Goal: Task Accomplishment & Management: Use online tool/utility

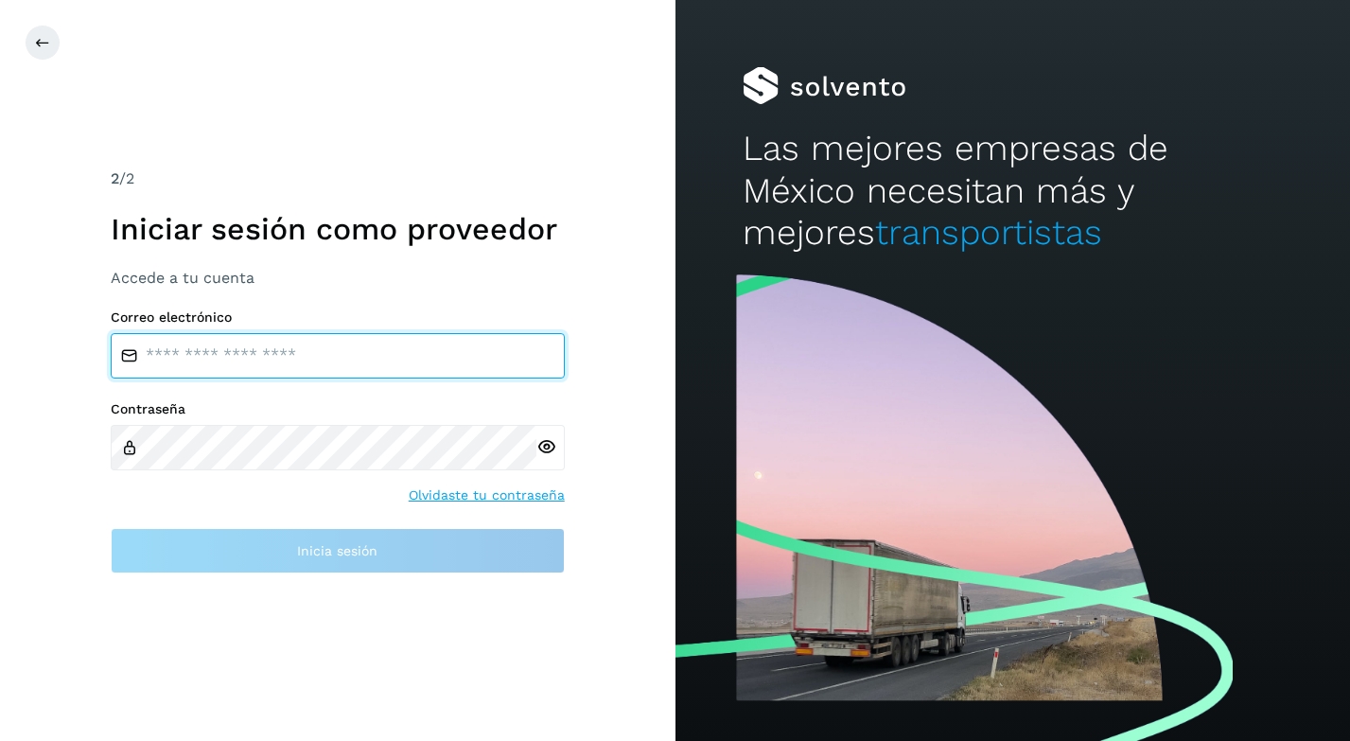
type input "**********"
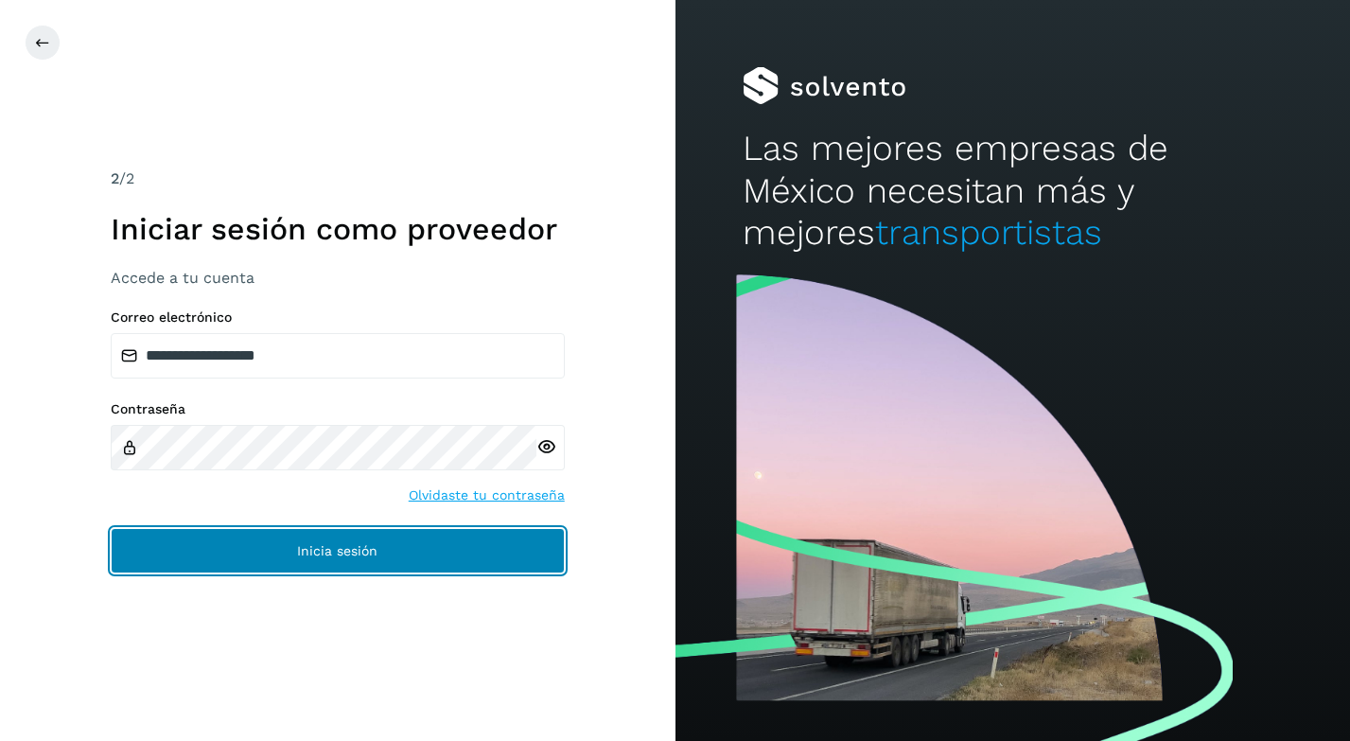
click at [171, 545] on button "Inicia sesión" at bounding box center [338, 550] width 454 height 45
click at [388, 554] on button "Inicia sesión" at bounding box center [338, 550] width 454 height 45
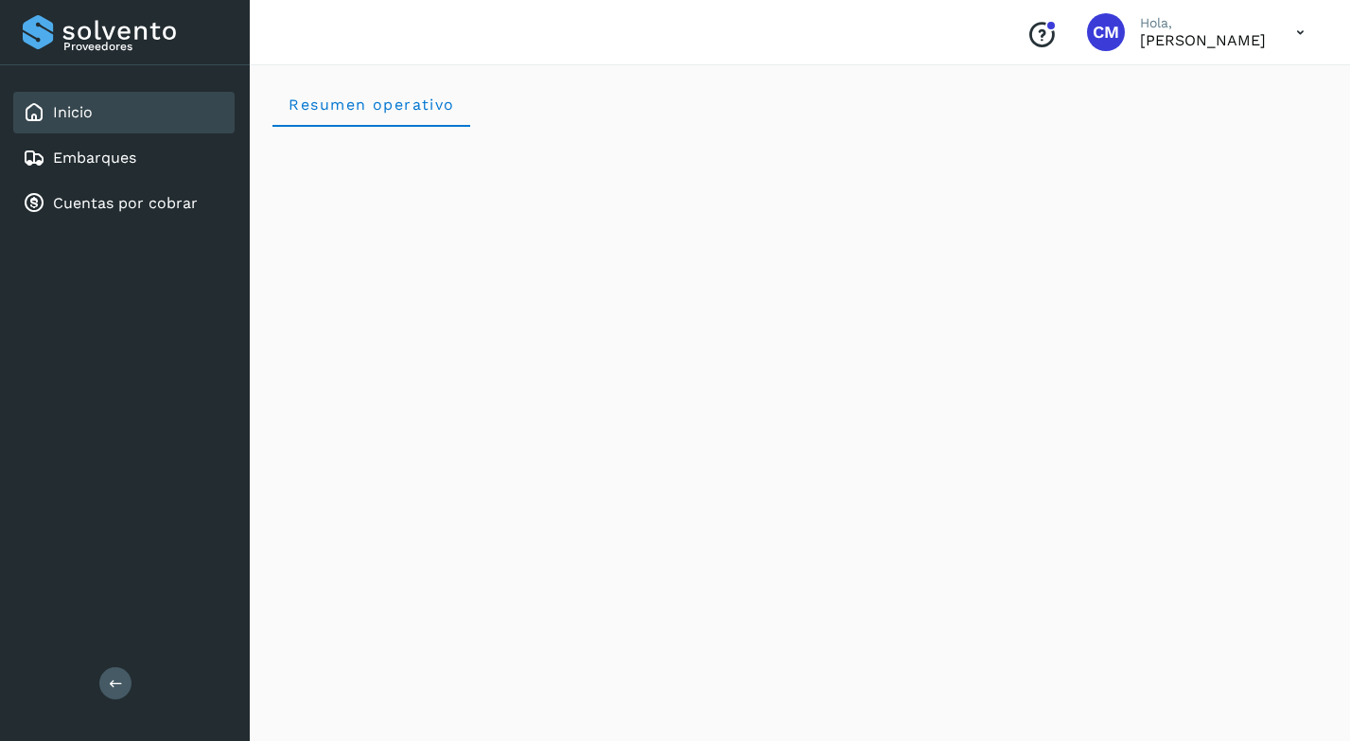
click at [1292, 36] on icon at bounding box center [1300, 32] width 39 height 39
click at [1182, 32] on div at bounding box center [675, 370] width 1350 height 741
click at [1093, 32] on span "CM" at bounding box center [1106, 32] width 26 height 0
click at [94, 197] on link "Cuentas por cobrar" at bounding box center [125, 203] width 145 height 18
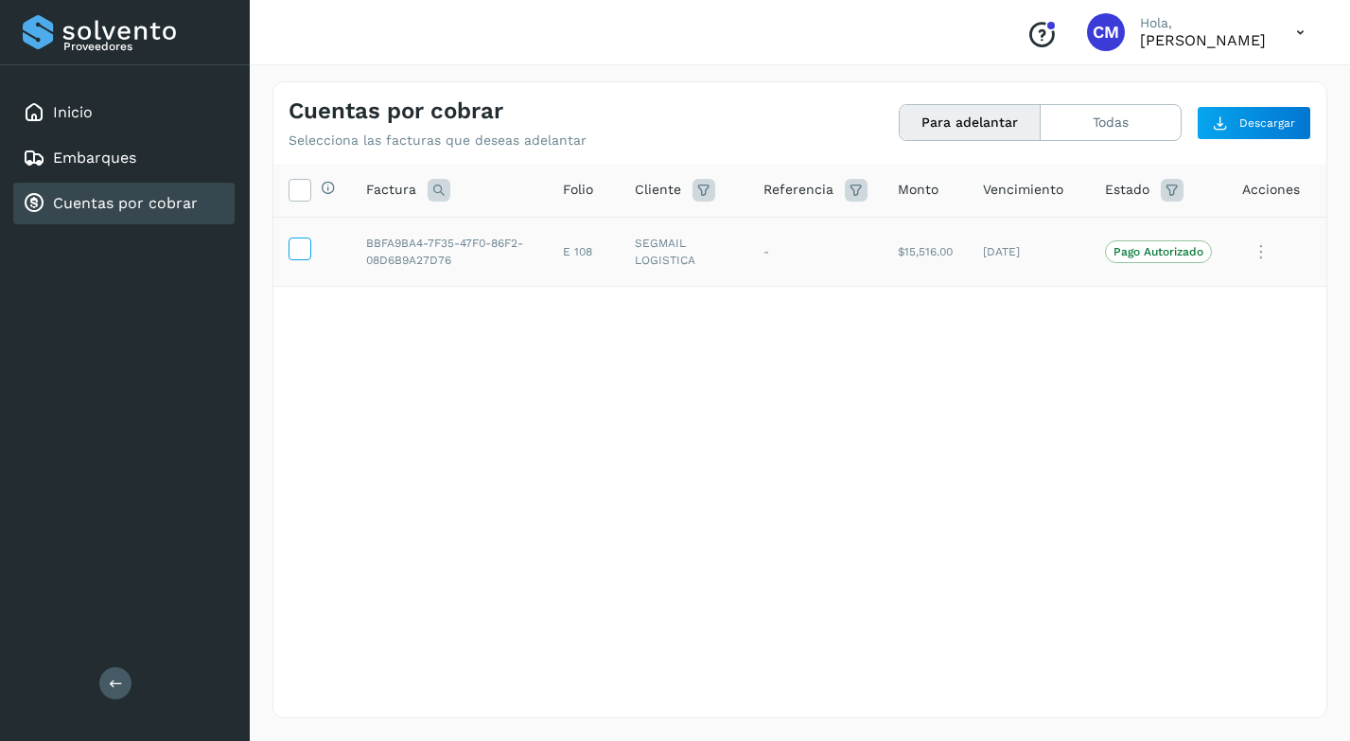
click at [297, 248] on icon at bounding box center [300, 248] width 20 height 20
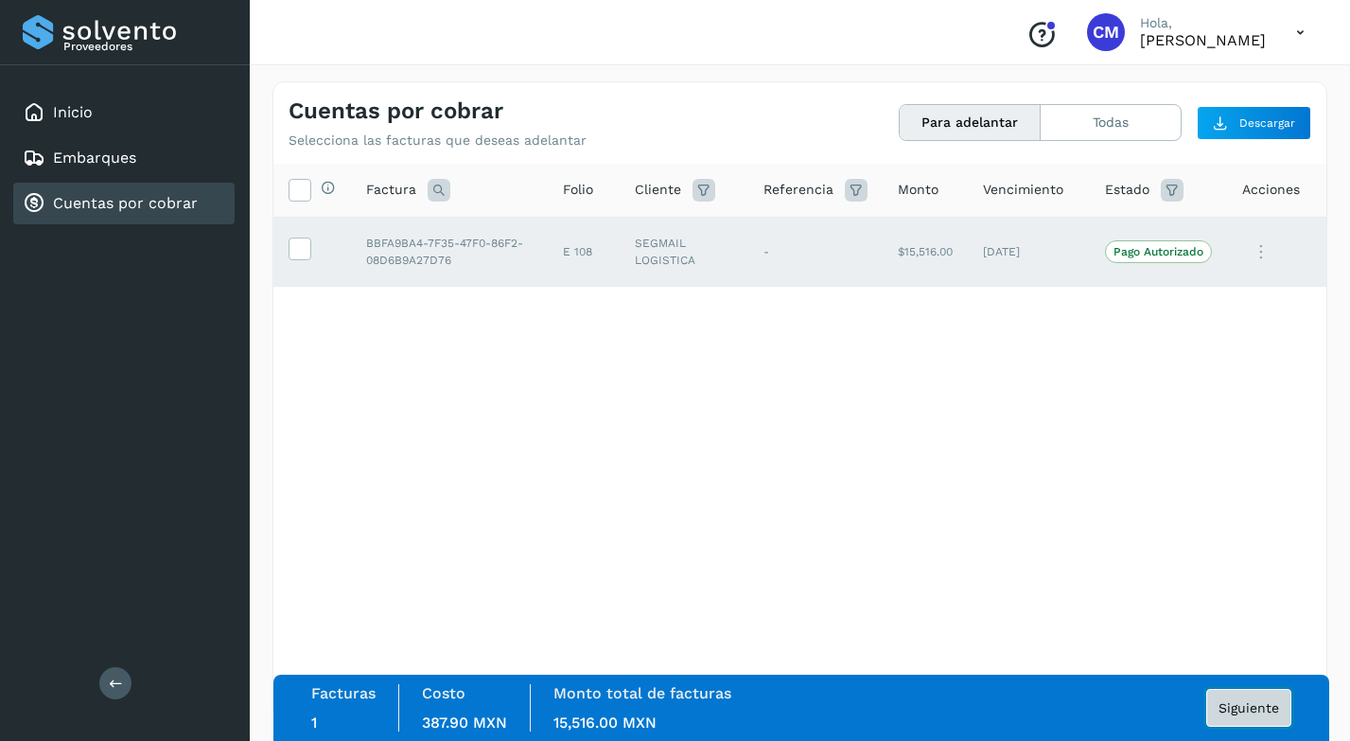
click at [1234, 716] on button "Siguiente" at bounding box center [1249, 708] width 85 height 38
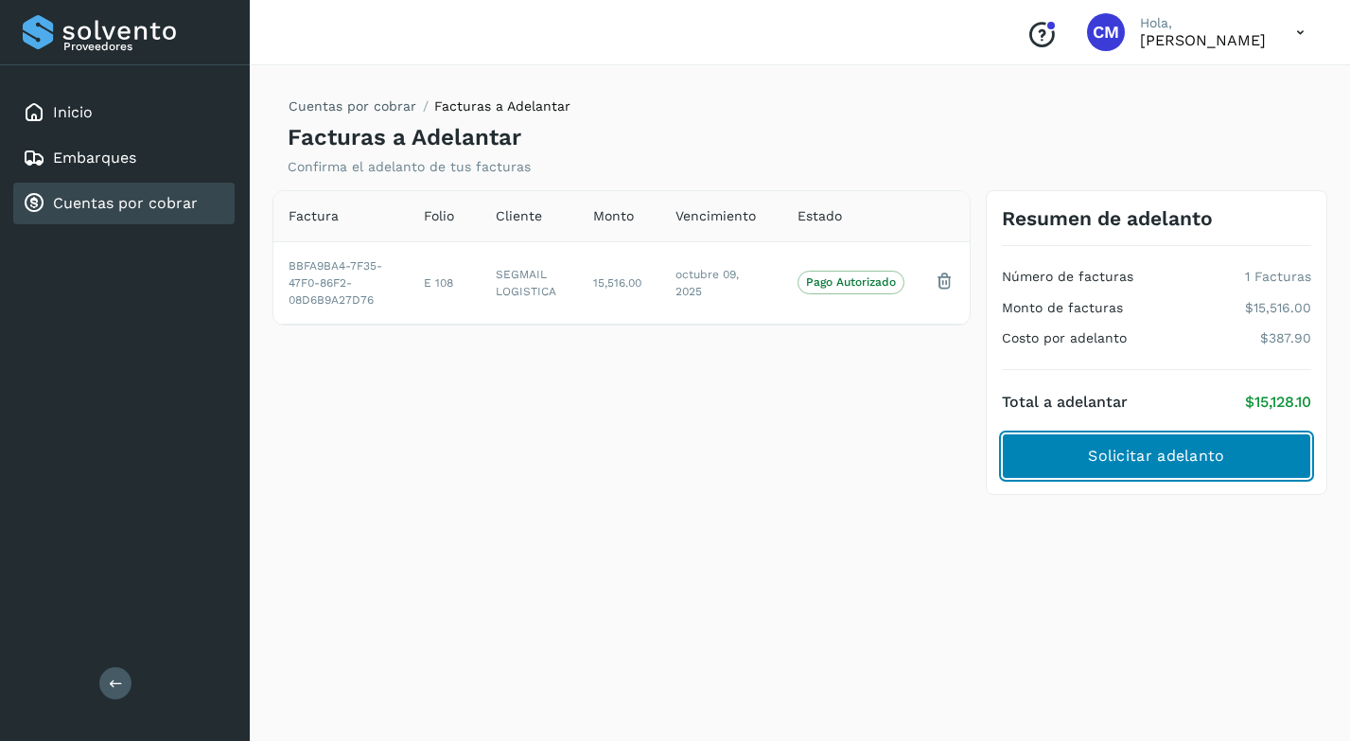
click at [1146, 456] on span "Solicitar adelanto" at bounding box center [1156, 456] width 136 height 21
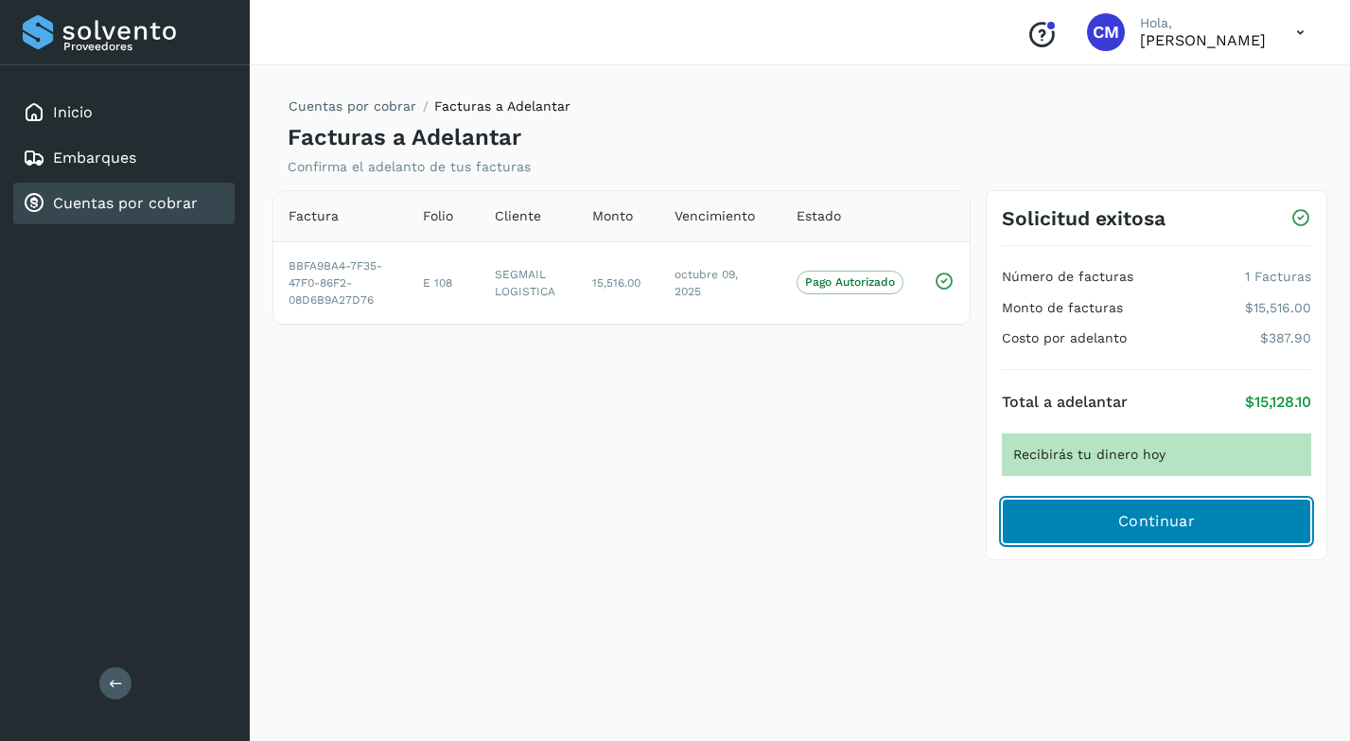
click at [1141, 509] on button "Continuar" at bounding box center [1156, 521] width 309 height 45
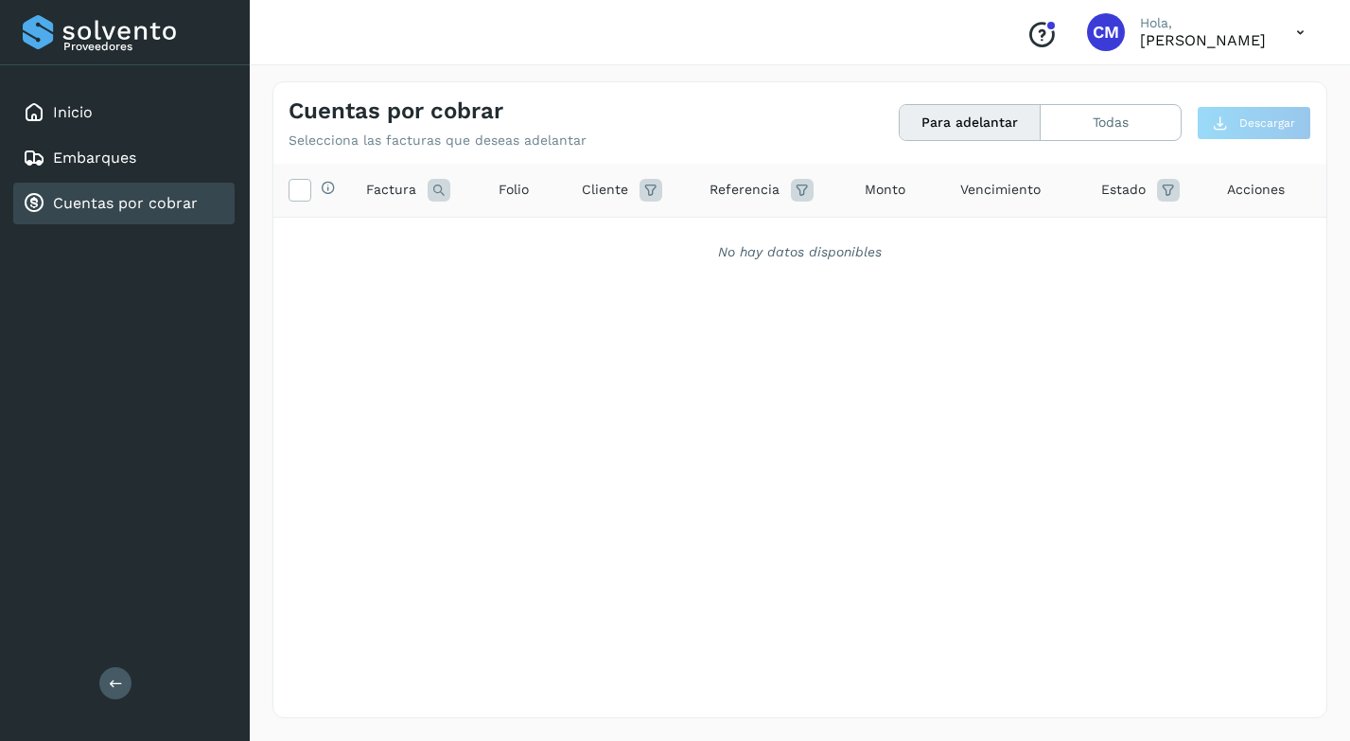
click at [116, 203] on link "Cuentas por cobrar" at bounding box center [125, 203] width 145 height 18
click at [985, 122] on button "Para adelantar" at bounding box center [970, 122] width 141 height 35
click at [1074, 122] on button "Todas" at bounding box center [1111, 122] width 140 height 35
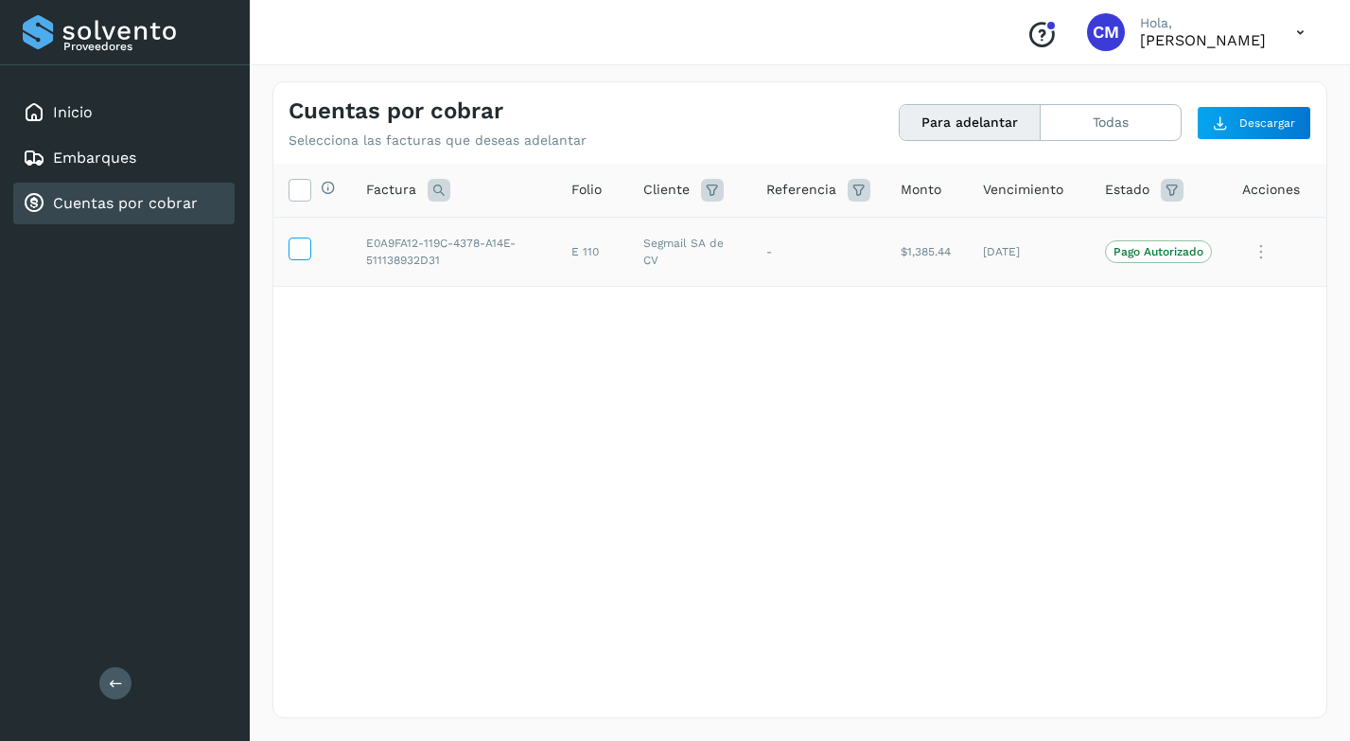
click at [302, 243] on icon at bounding box center [300, 248] width 20 height 20
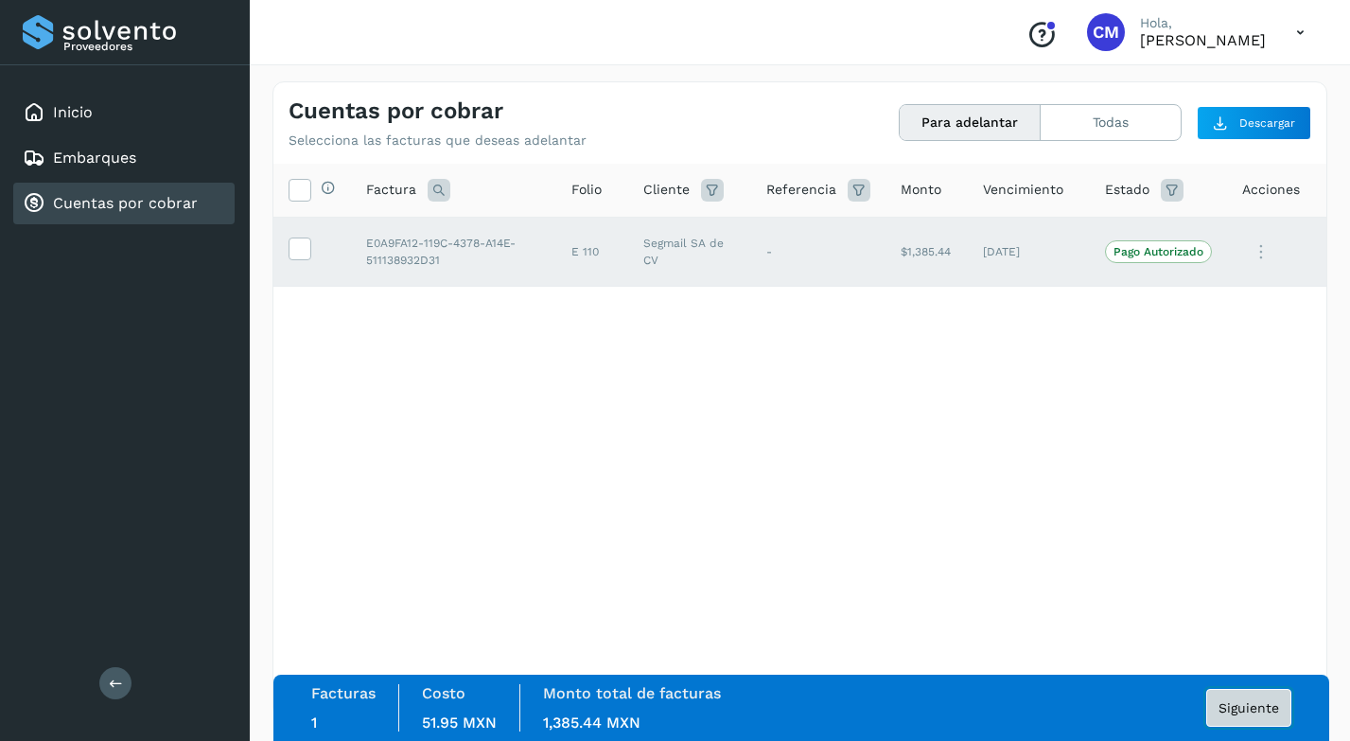
click at [1248, 708] on span "Siguiente" at bounding box center [1249, 707] width 61 height 13
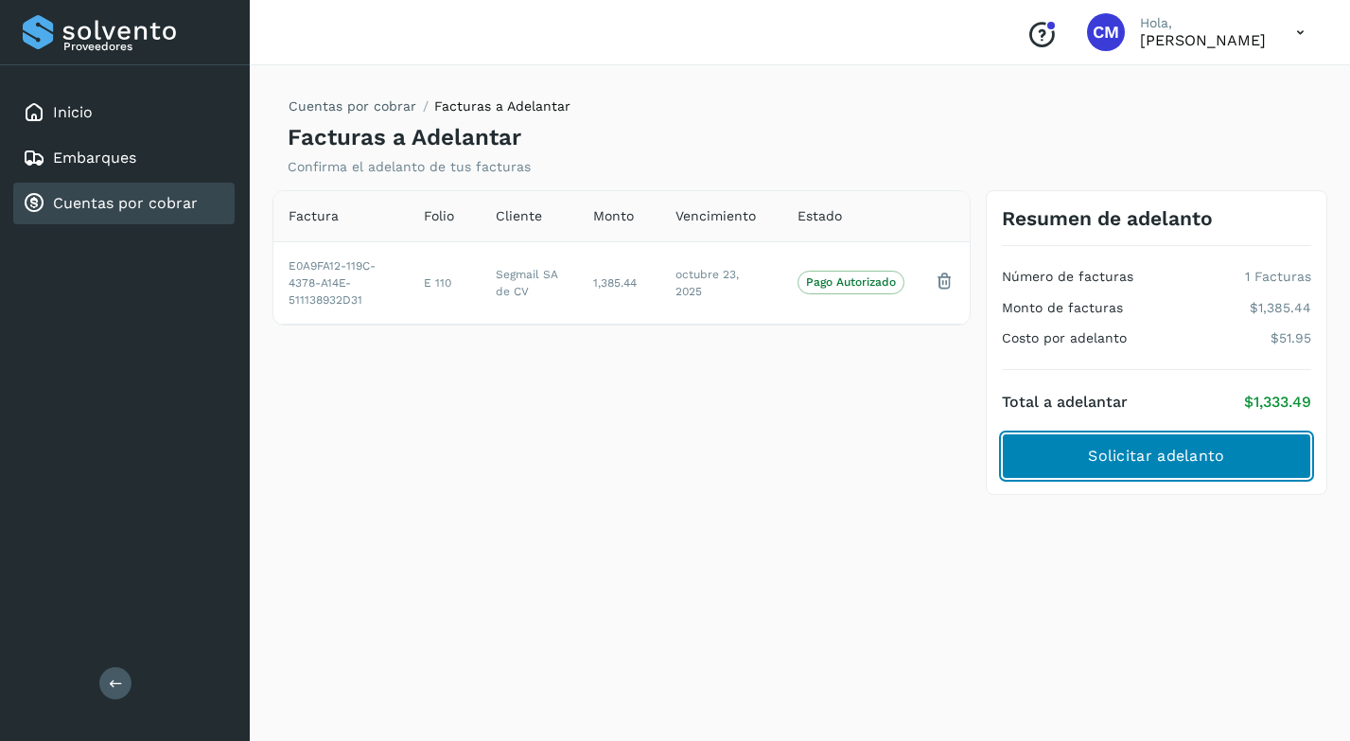
click at [1179, 457] on span "Solicitar adelanto" at bounding box center [1156, 456] width 136 height 21
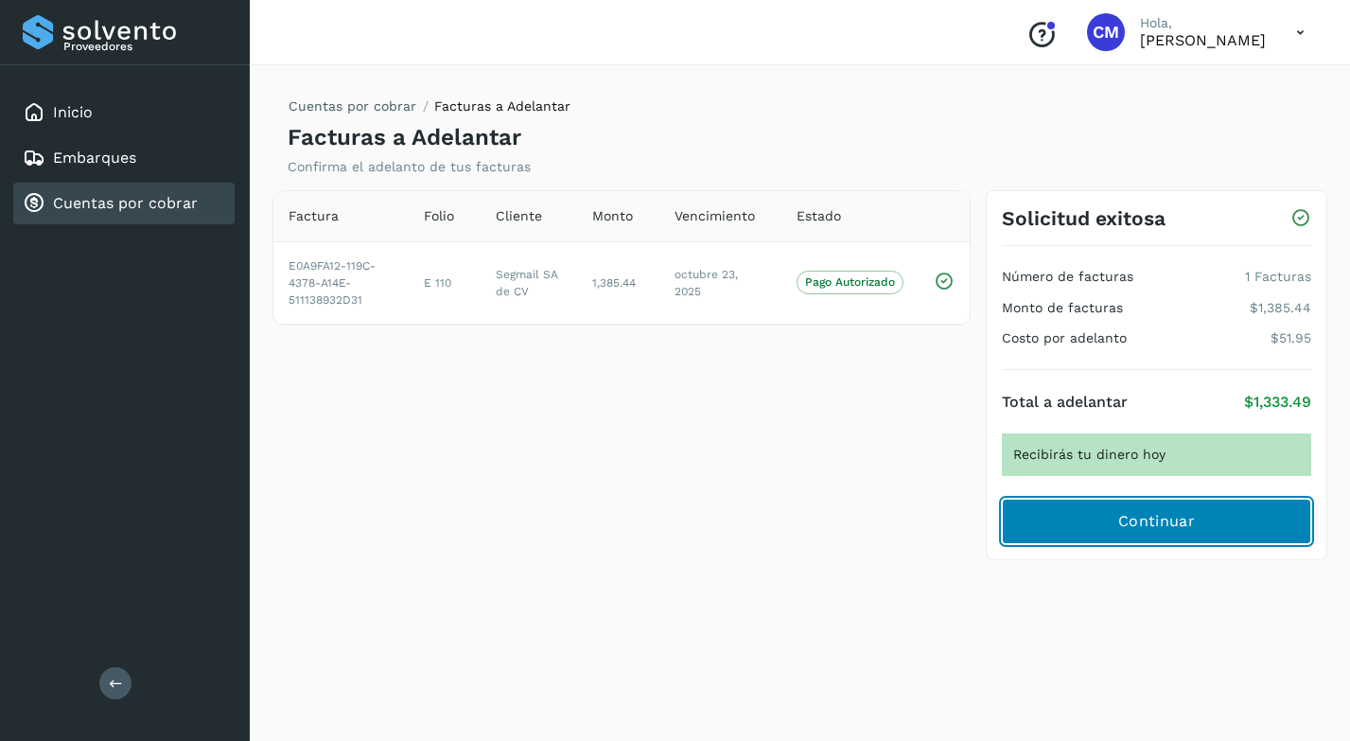
click at [1139, 515] on span "Continuar" at bounding box center [1157, 521] width 77 height 21
